Goal: Navigation & Orientation: Find specific page/section

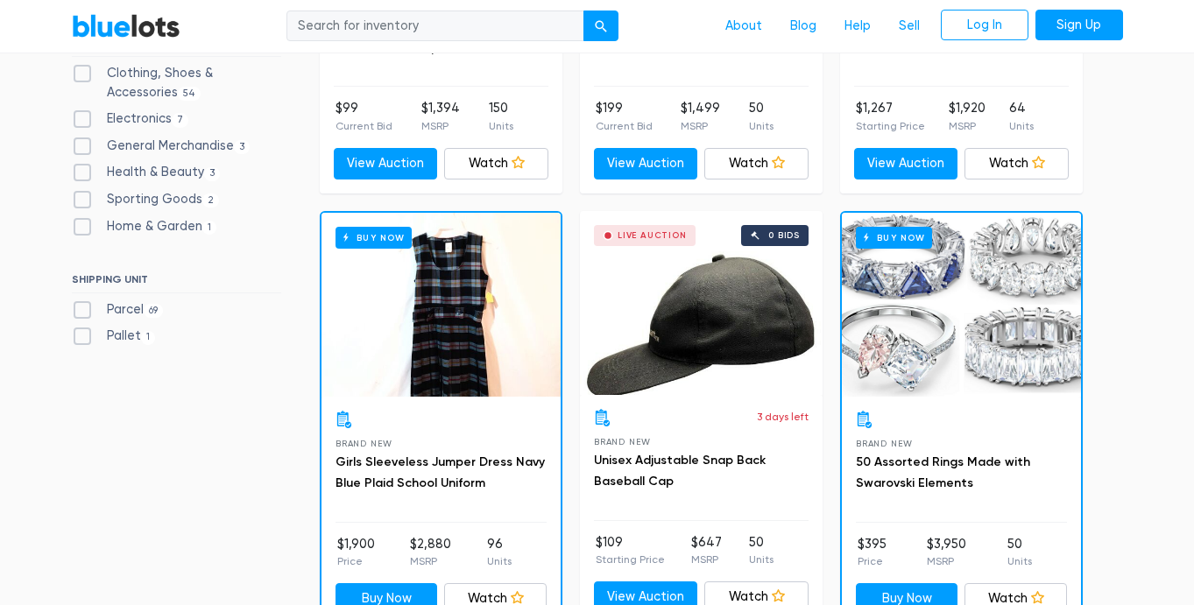
scroll to position [835, 0]
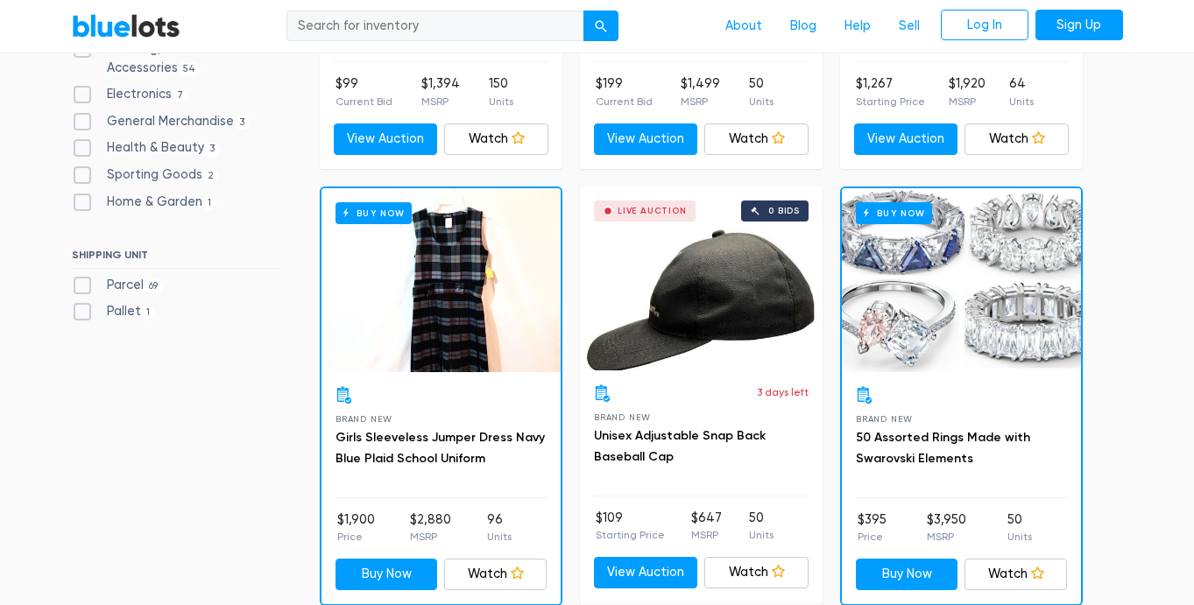
click at [85, 287] on label "Parcel 69" at bounding box center [118, 285] width 92 height 19
click at [83, 287] on input "Parcel 69" at bounding box center [77, 281] width 11 height 11
checkbox input "true"
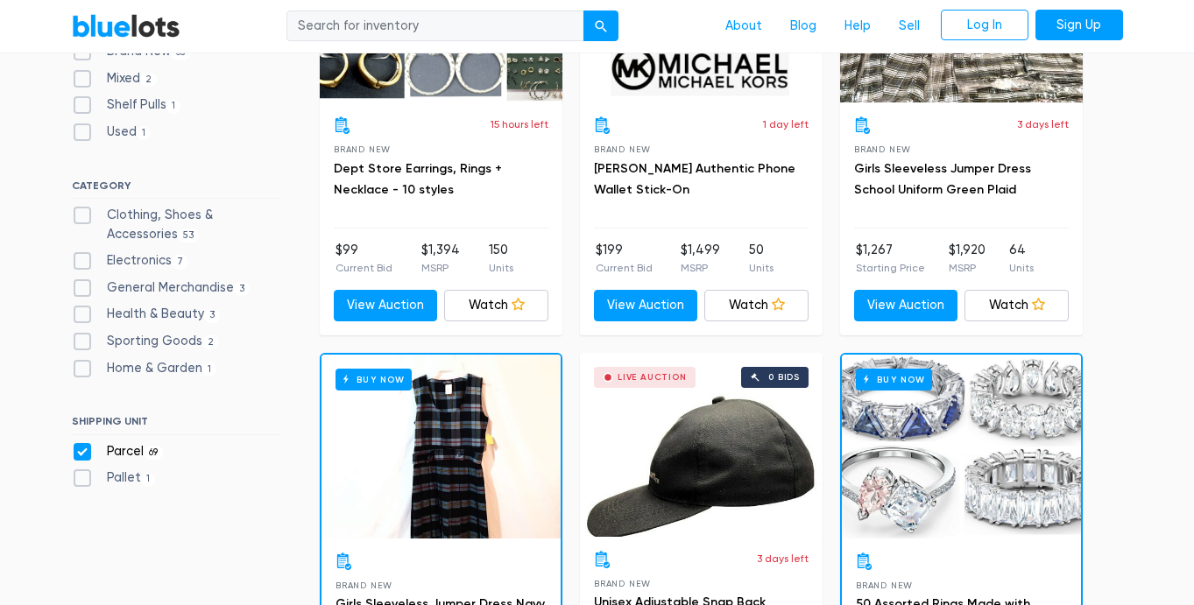
scroll to position [671, 0]
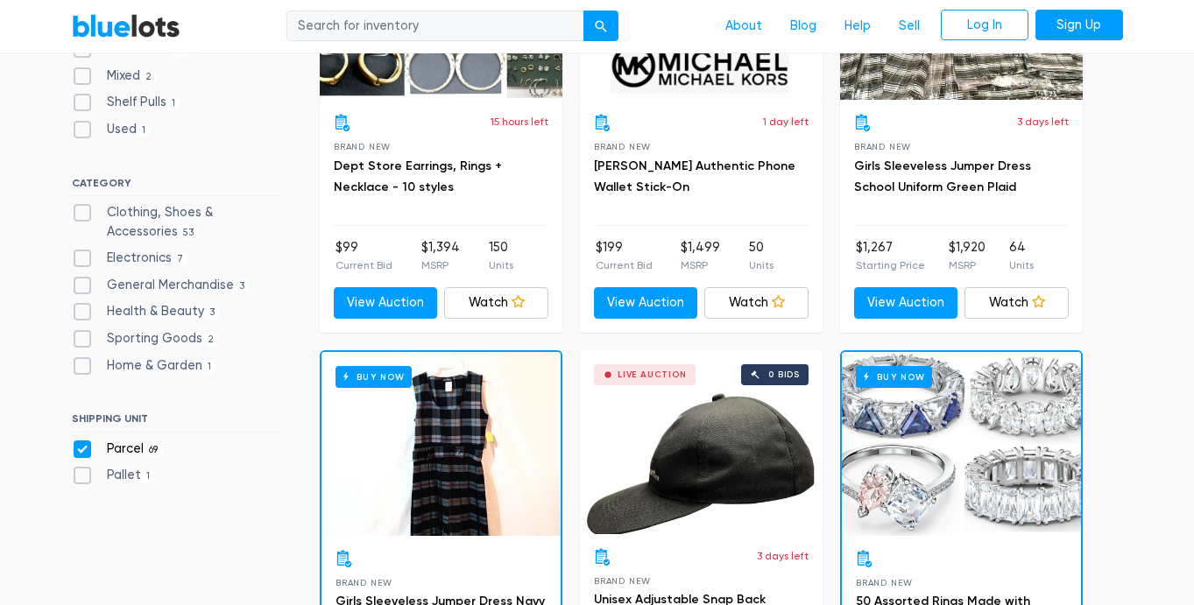
click at [82, 452] on label "Parcel 69" at bounding box center [118, 449] width 92 height 19
click at [82, 451] on input "Parcel 69" at bounding box center [77, 445] width 11 height 11
checkbox input "false"
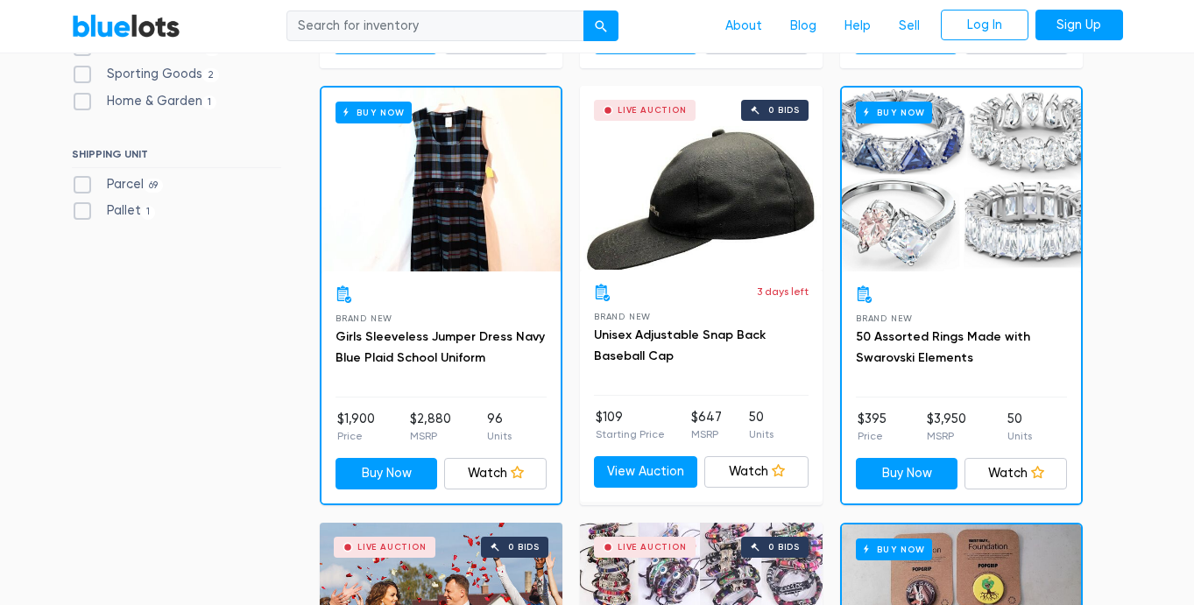
scroll to position [931, 0]
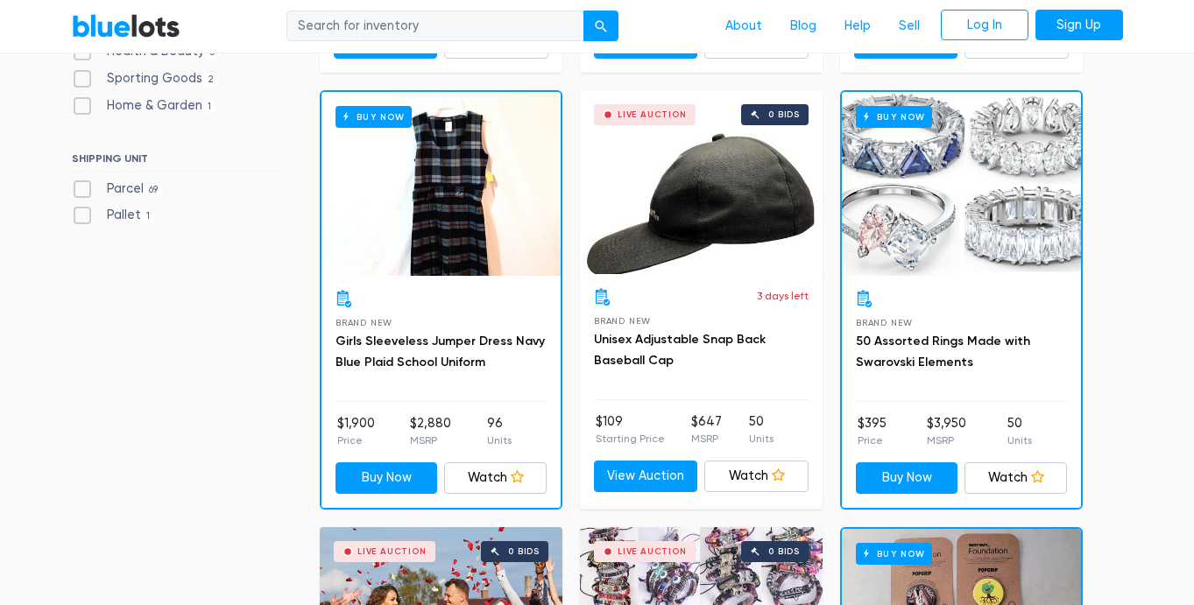
click at [82, 218] on label "Pallet 1" at bounding box center [114, 215] width 84 height 19
click at [82, 217] on input "Pallet 1" at bounding box center [77, 211] width 11 height 11
checkbox input "true"
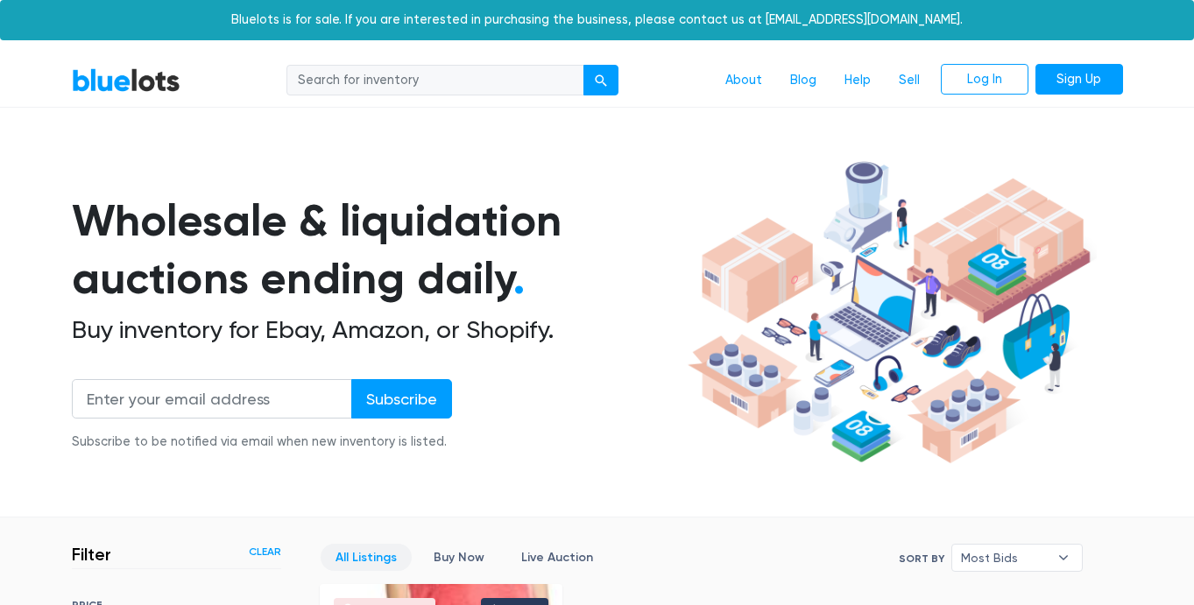
scroll to position [471, 0]
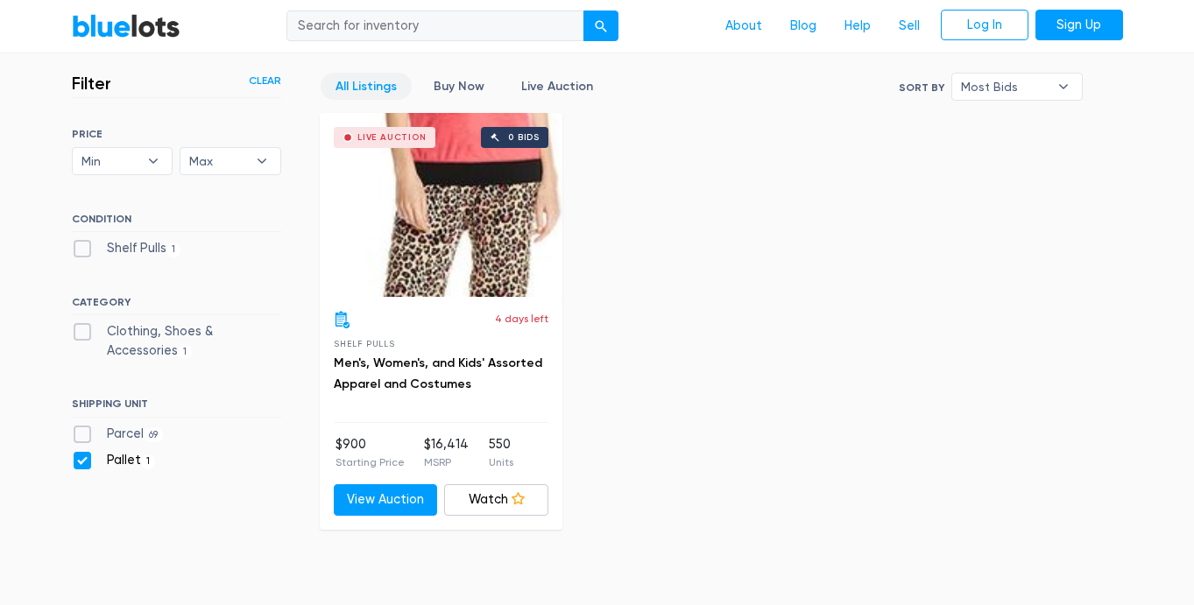
click at [80, 455] on label "Pallet 1" at bounding box center [114, 460] width 84 height 19
click at [80, 455] on input "Pallet 1" at bounding box center [77, 456] width 11 height 11
checkbox input "false"
